Goal: Task Accomplishment & Management: Manage account settings

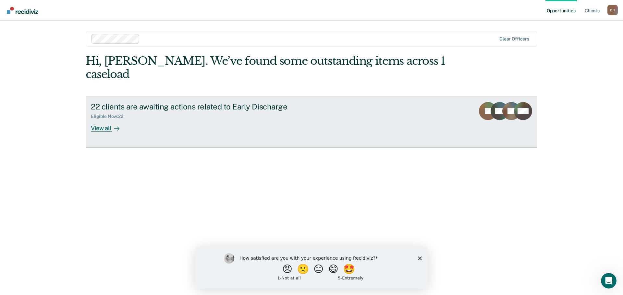
click at [109, 119] on div "View all" at bounding box center [109, 125] width 36 height 13
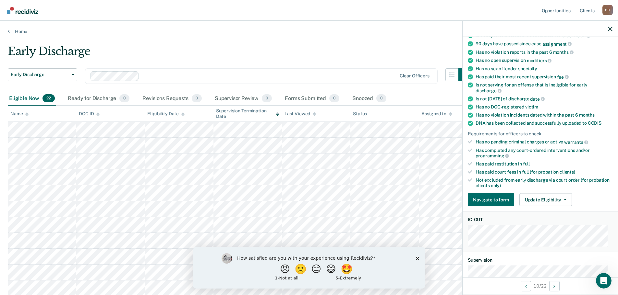
scroll to position [65, 0]
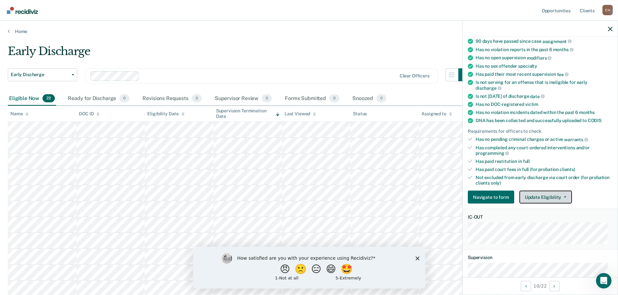
click at [563, 194] on button "Update Eligibility" at bounding box center [545, 197] width 53 height 13
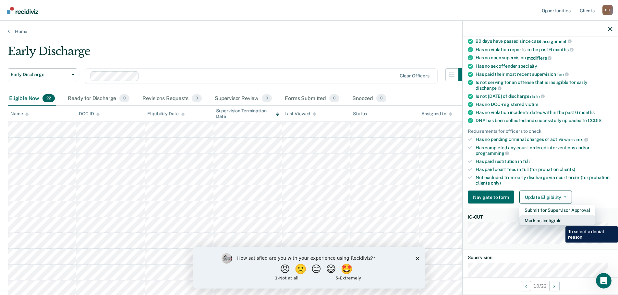
click at [560, 222] on button "Mark as Ineligible" at bounding box center [557, 221] width 76 height 10
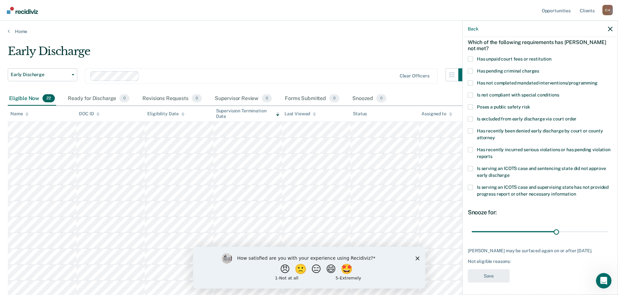
type input "30"
drag, startPoint x: 558, startPoint y: 231, endPoint x: 555, endPoint y: 227, distance: 4.8
click at [555, 227] on input "range" at bounding box center [540, 231] width 137 height 11
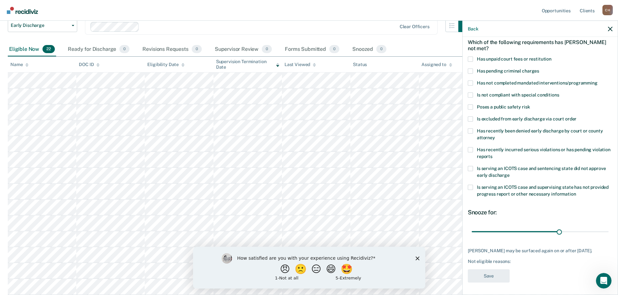
scroll to position [0, 0]
